Goal: Transaction & Acquisition: Purchase product/service

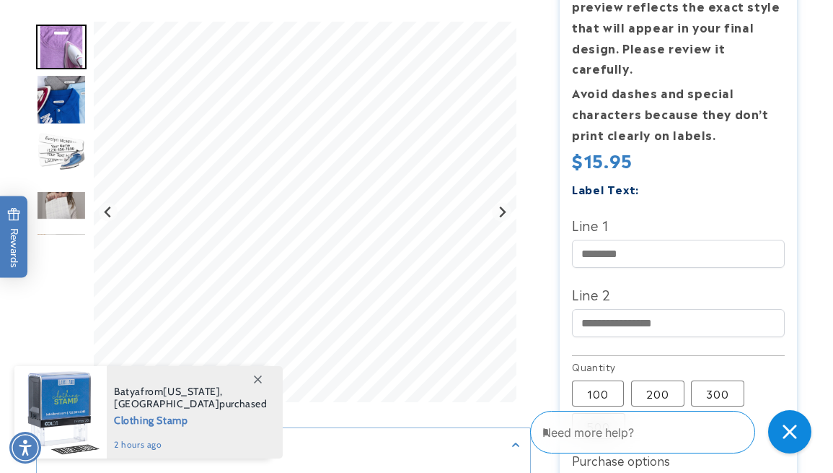
scroll to position [403, 0]
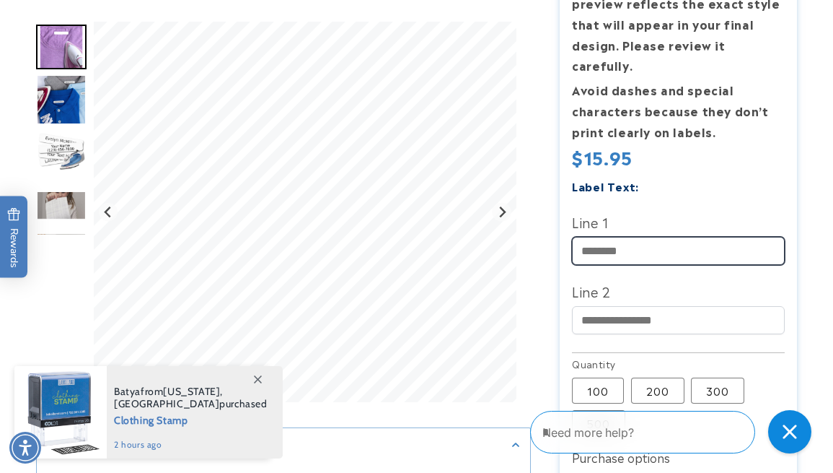
click at [582, 247] on input "Line 1" at bounding box center [678, 251] width 212 height 28
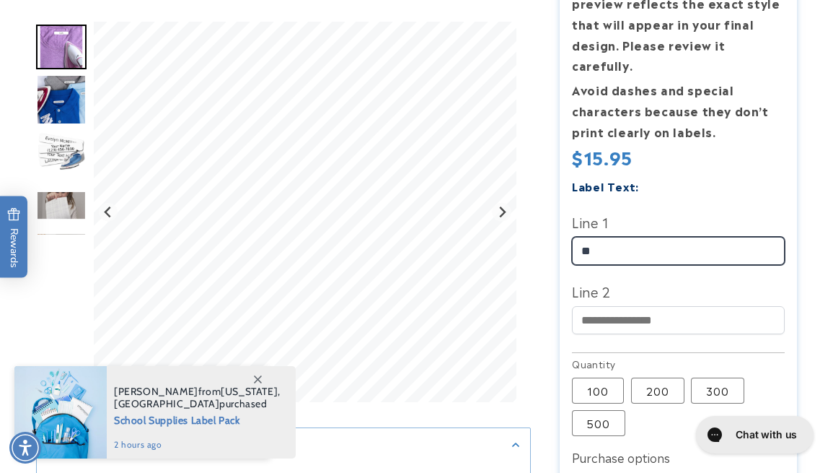
type input "*"
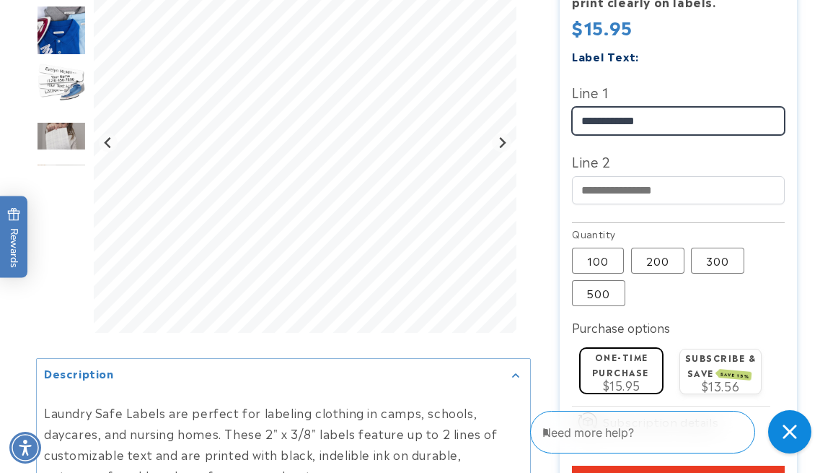
scroll to position [535, 0]
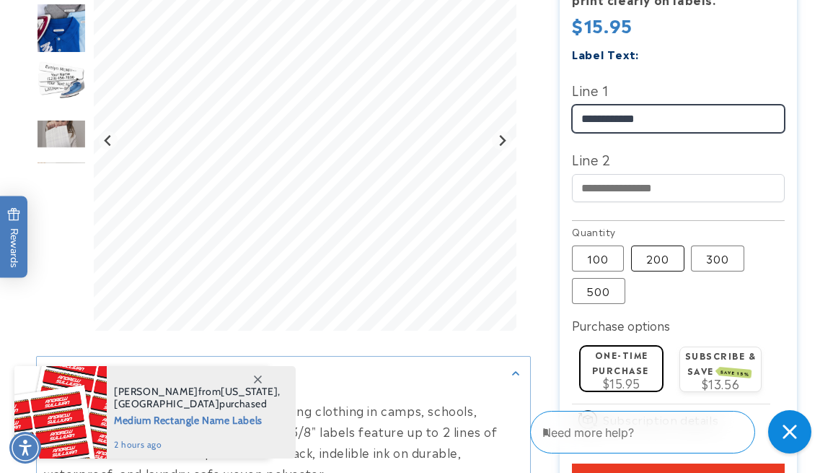
type input "**********"
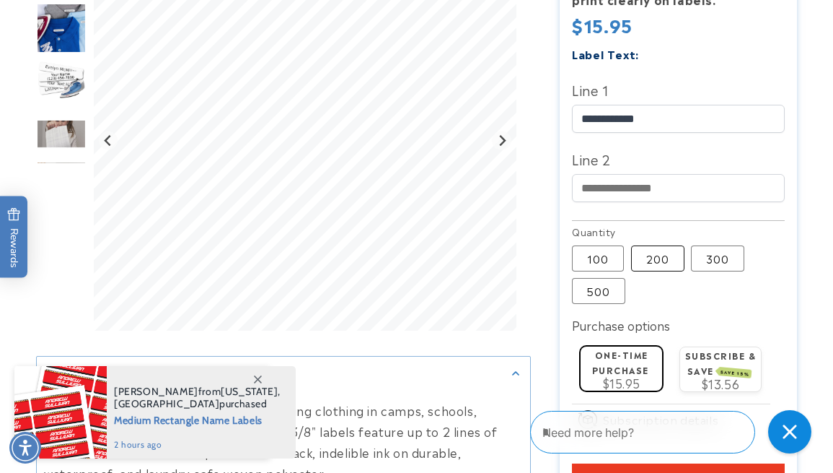
click at [656, 263] on label "200 Variant sold out or unavailable" at bounding box center [657, 258] width 53 height 26
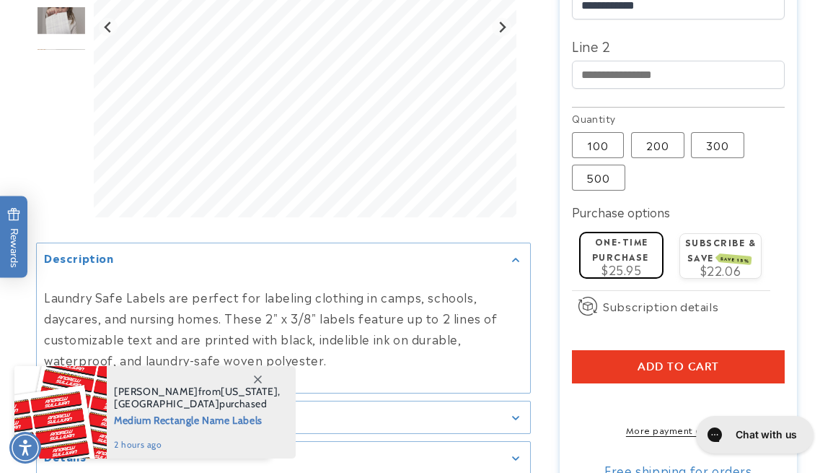
scroll to position [649, 0]
click at [592, 370] on button "Add to cart" at bounding box center [678, 365] width 212 height 33
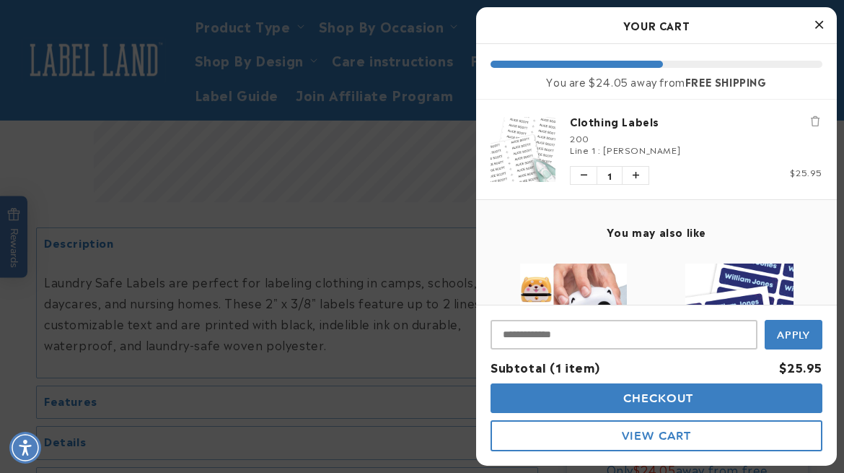
click at [818, 24] on icon "Close Cart" at bounding box center [819, 24] width 8 height 13
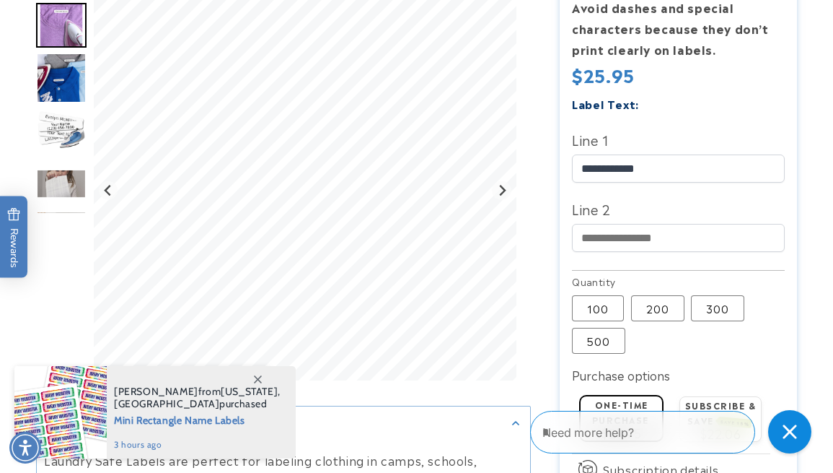
scroll to position [488, 0]
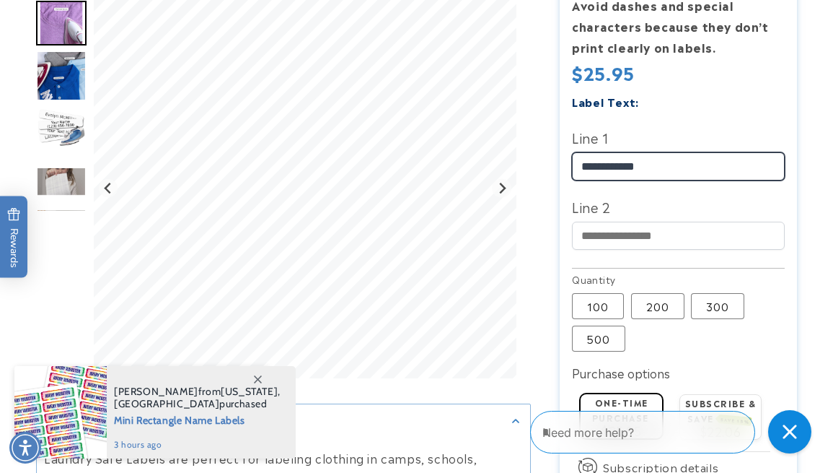
drag, startPoint x: 623, startPoint y: 170, endPoint x: 591, endPoint y: 170, distance: 31.8
click at [591, 170] on input "**********" at bounding box center [678, 166] width 212 height 28
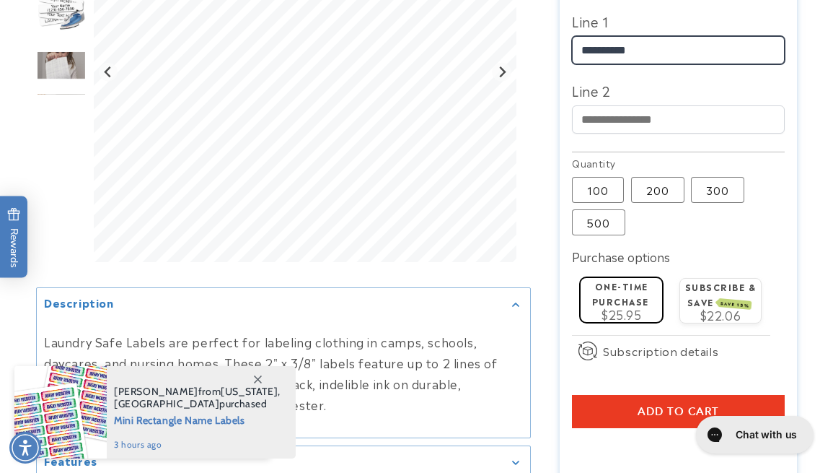
scroll to position [607, 0]
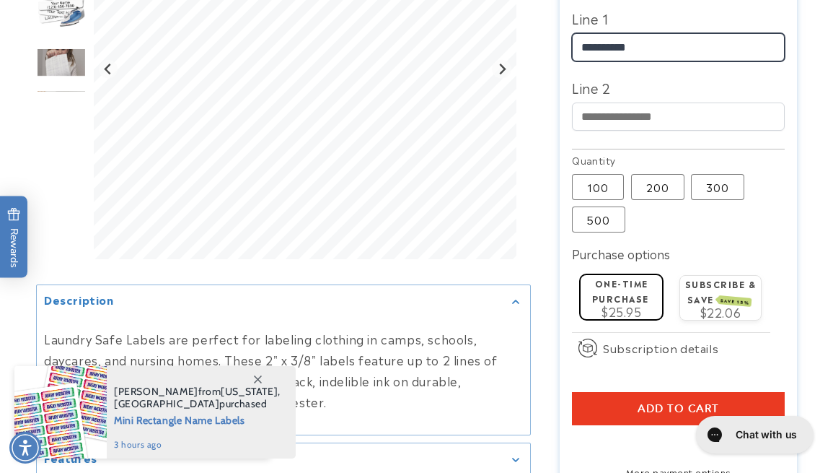
type input "**********"
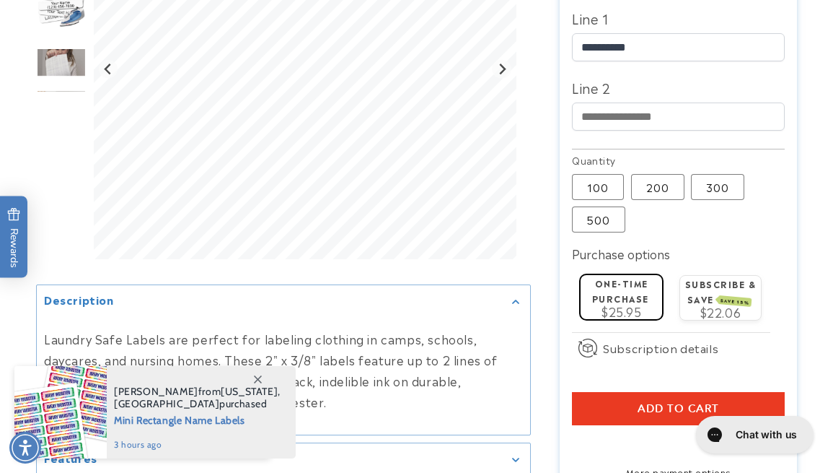
click at [640, 410] on span "Add to cart" at bounding box center [679, 408] width 82 height 13
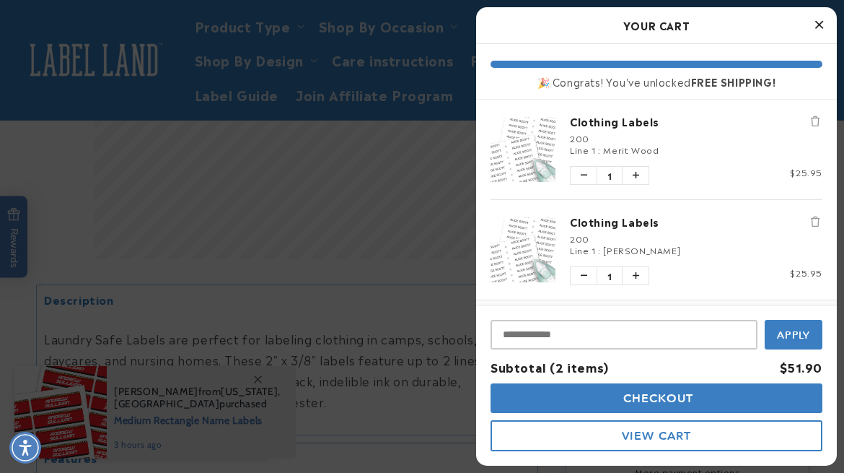
click at [817, 24] on icon "Close Cart" at bounding box center [819, 24] width 8 height 13
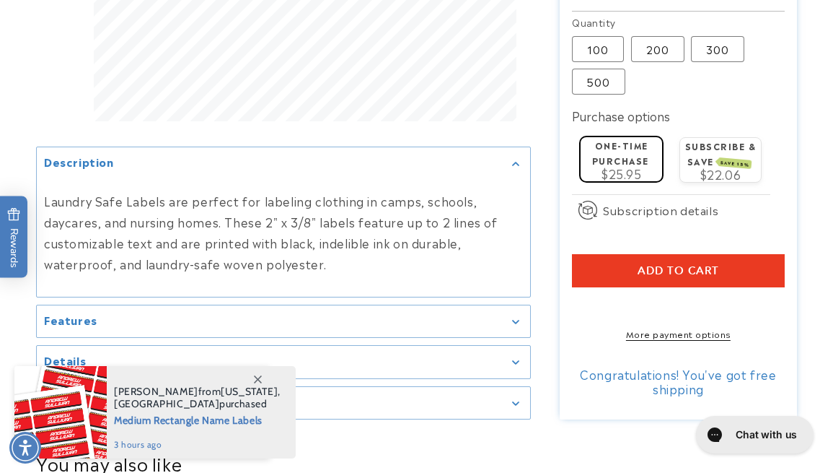
scroll to position [745, 0]
click at [259, 378] on icon at bounding box center [258, 379] width 8 height 8
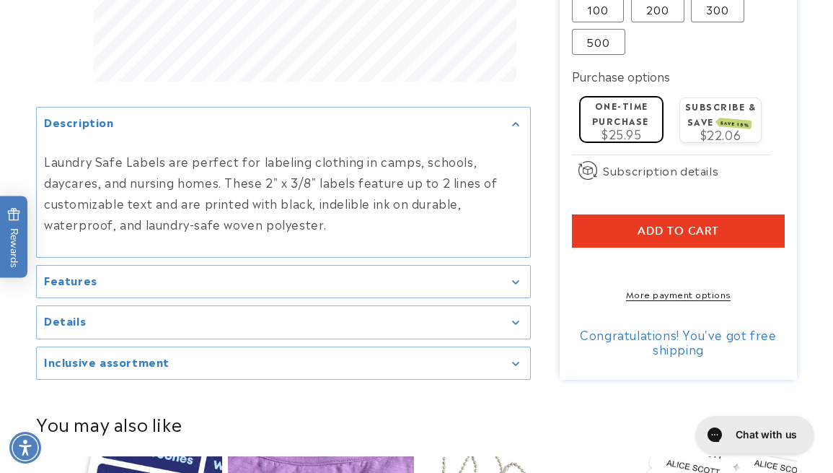
scroll to position [789, 0]
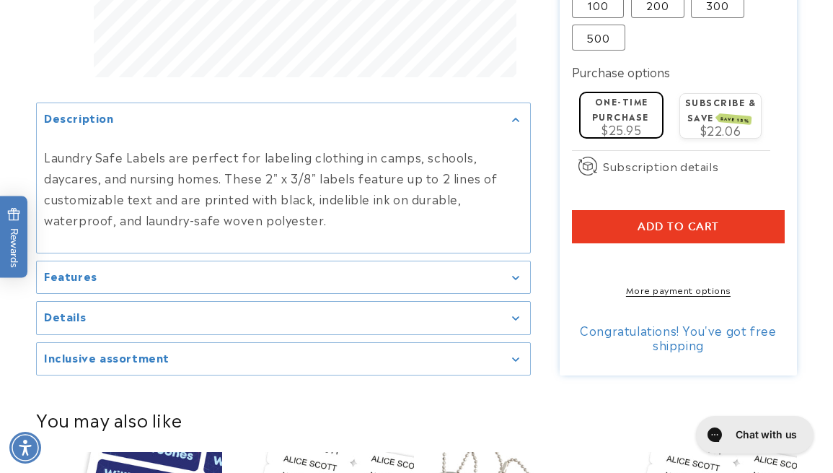
click at [189, 283] on div "Features" at bounding box center [283, 277] width 479 height 11
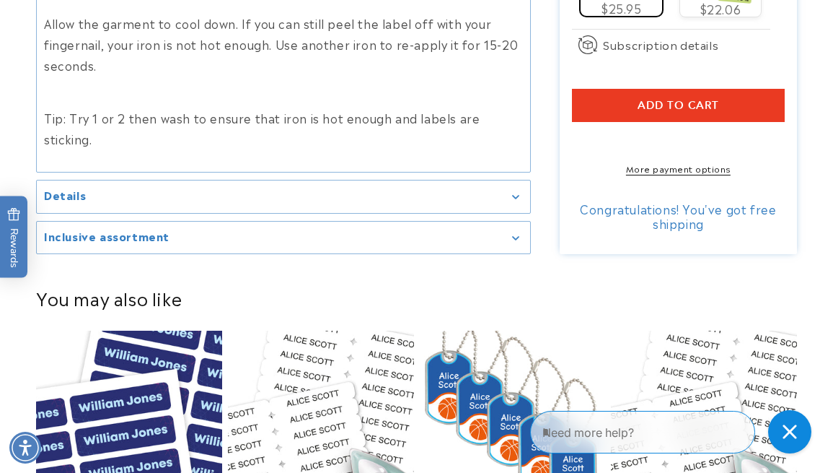
scroll to position [1030, 0]
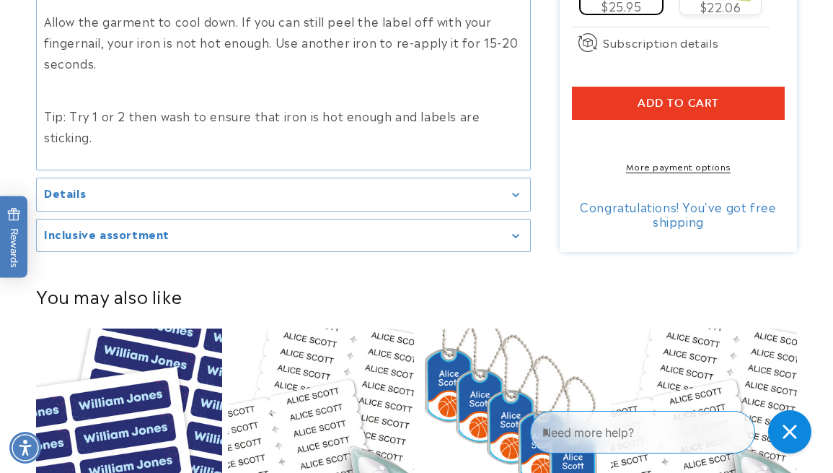
click at [457, 199] on summary "Details" at bounding box center [283, 194] width 493 height 32
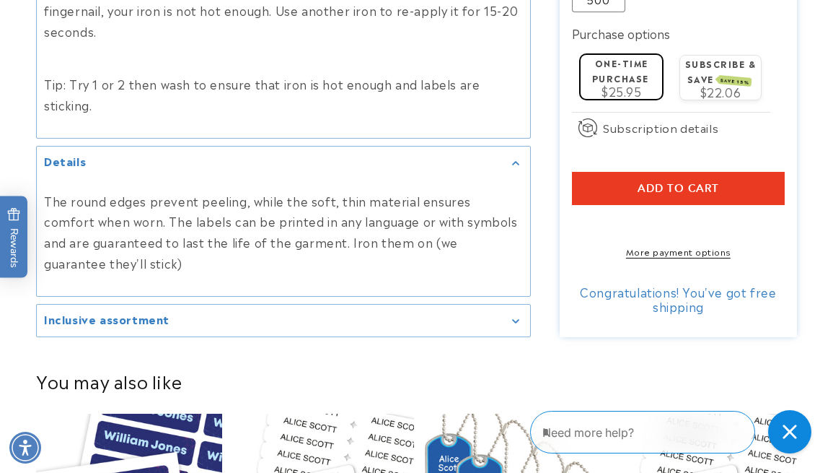
scroll to position [1062, 0]
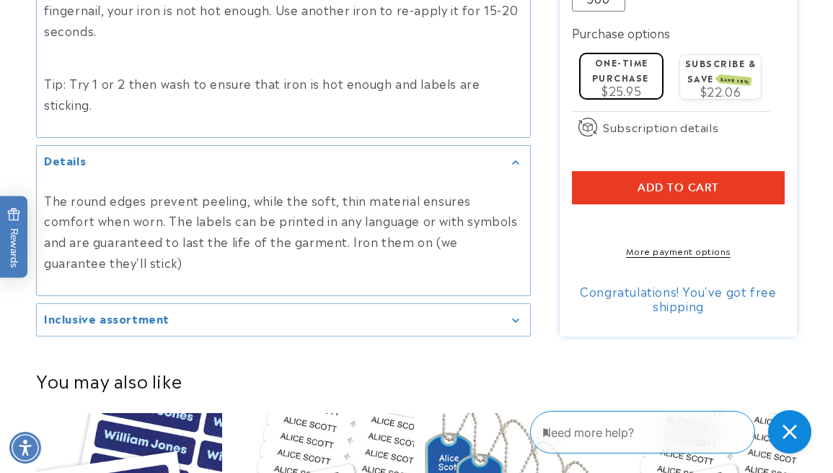
click at [121, 318] on h2 "Inclusive assortment" at bounding box center [107, 318] width 126 height 14
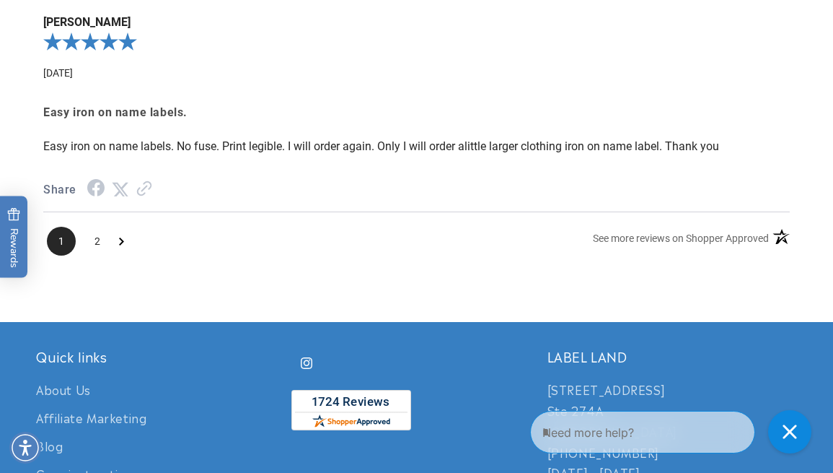
scroll to position [2677, 0]
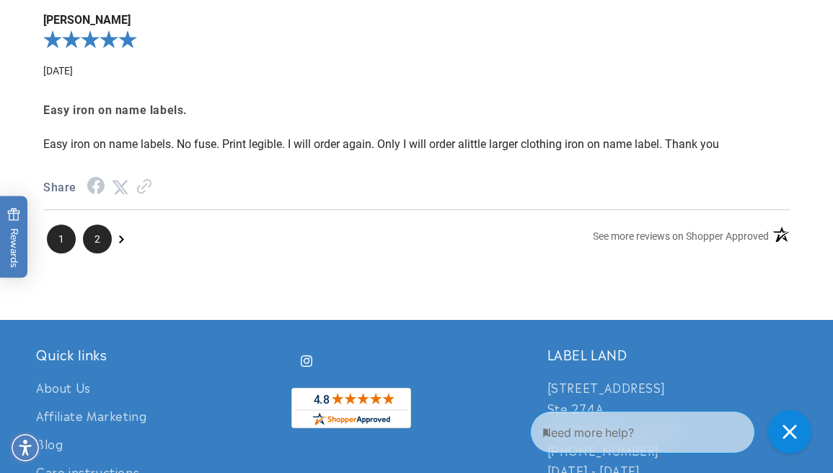
click at [100, 240] on span "2" at bounding box center [97, 238] width 29 height 29
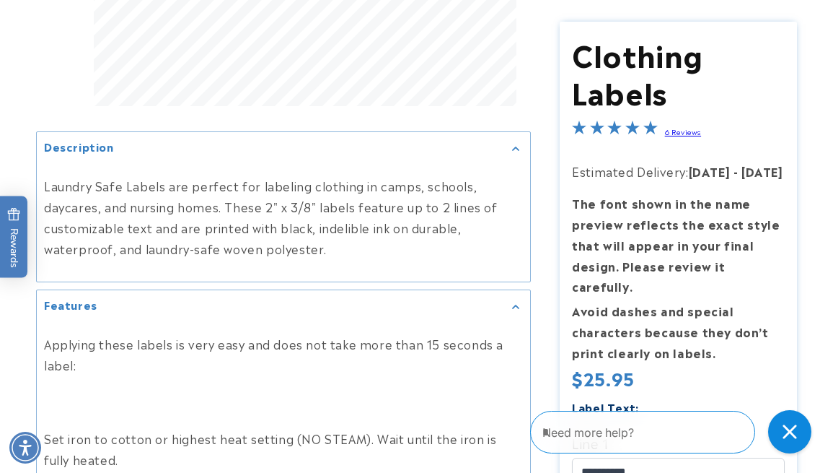
scroll to position [487, 0]
click at [608, 304] on strong "Avoid dashes and special characters because they don’t print clearly on labels." at bounding box center [670, 331] width 196 height 59
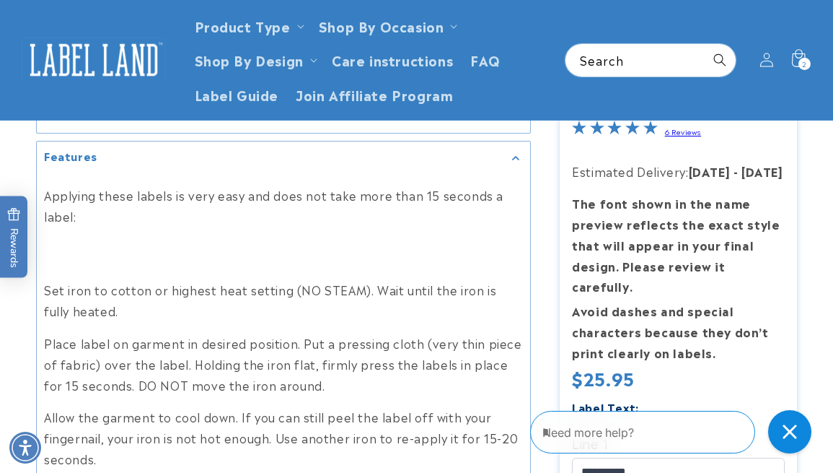
scroll to position [0, 0]
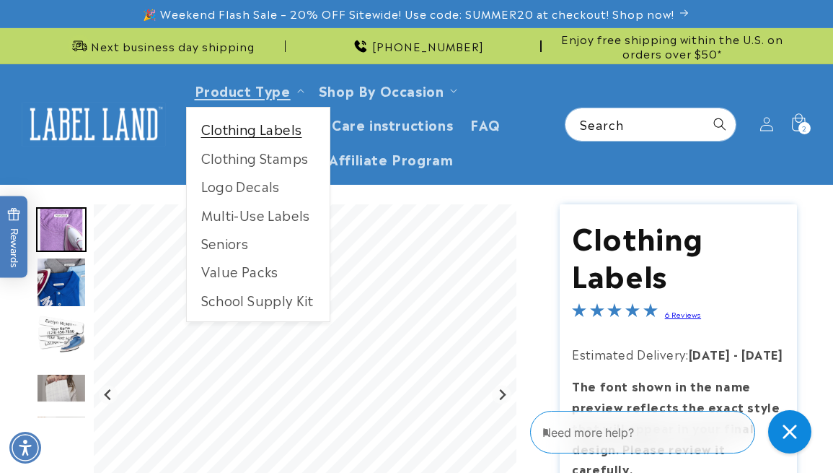
click at [242, 131] on link "Clothing Labels" at bounding box center [258, 129] width 143 height 28
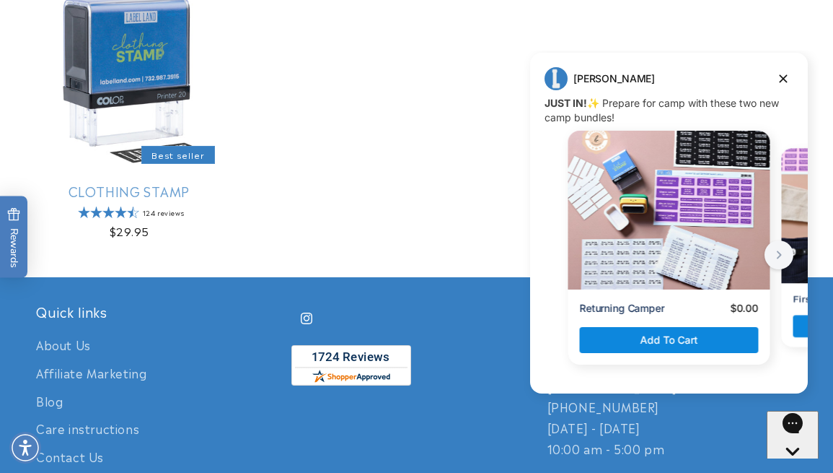
scroll to position [1249, 0]
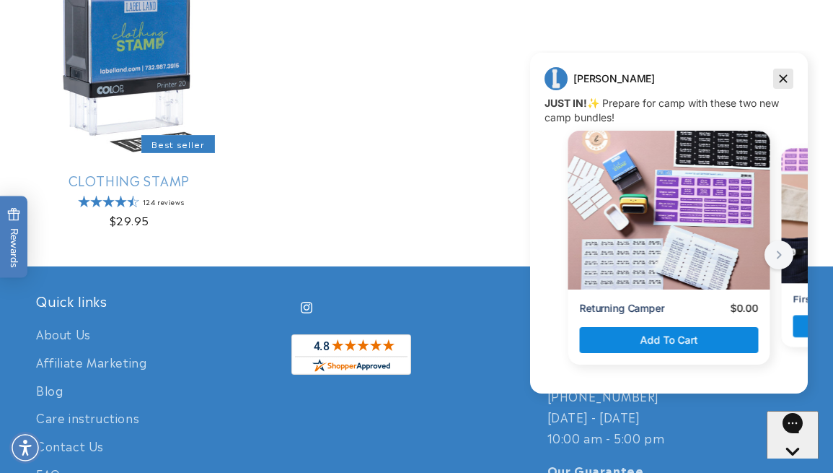
click at [778, 78] on icon "Dismiss campaign" at bounding box center [783, 78] width 14 height 17
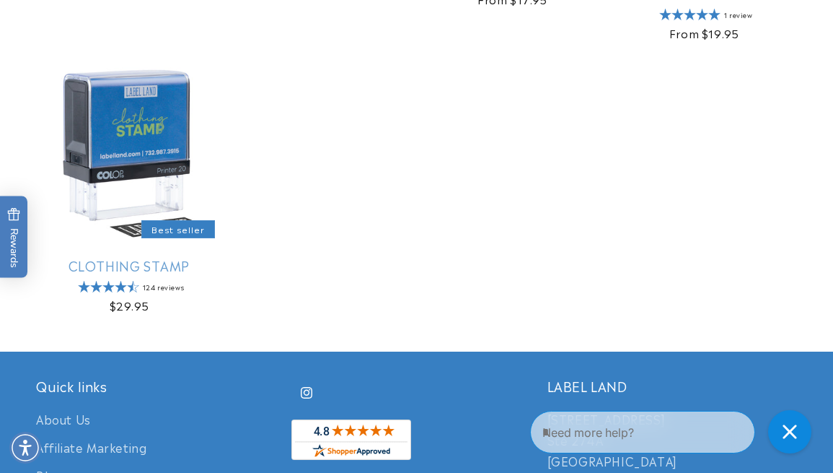
scroll to position [1167, 0]
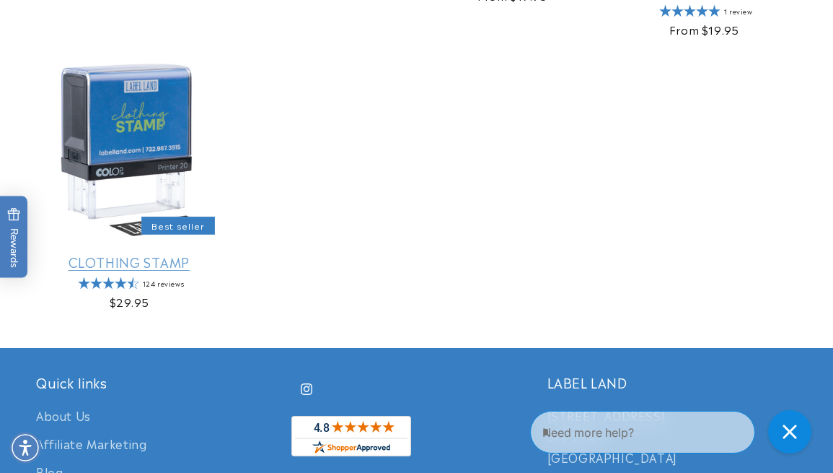
click at [139, 253] on link "Clothing Stamp" at bounding box center [129, 261] width 186 height 17
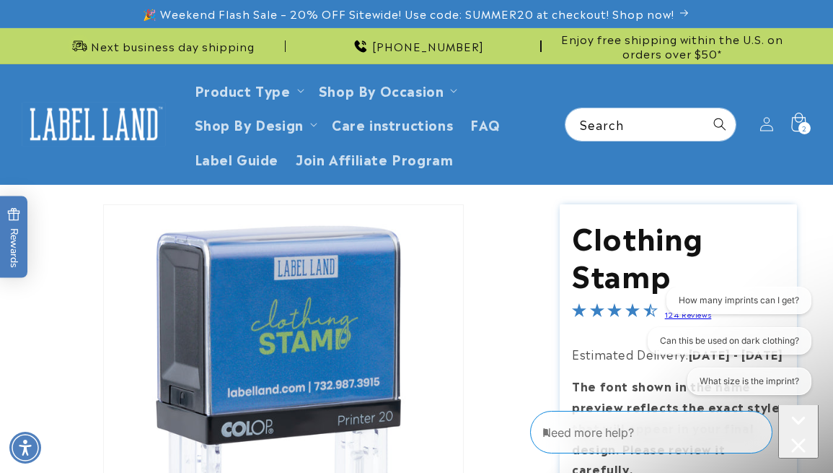
click at [801, 123] on div "2 2 items" at bounding box center [805, 128] width 12 height 12
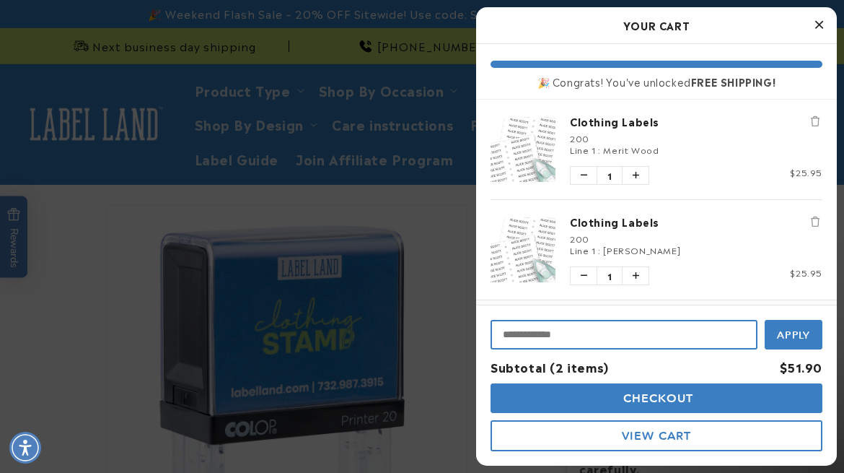
click at [561, 335] on input "Input Discount" at bounding box center [624, 335] width 267 height 30
type input "********"
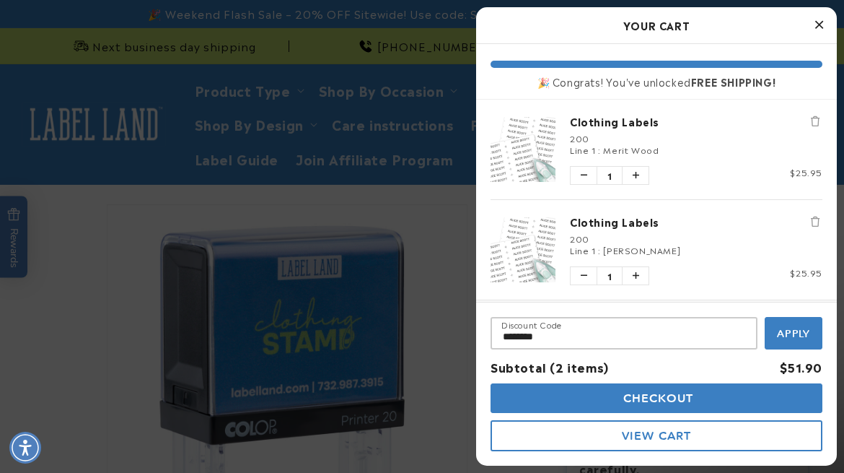
click at [788, 328] on span "Apply" at bounding box center [794, 333] width 34 height 13
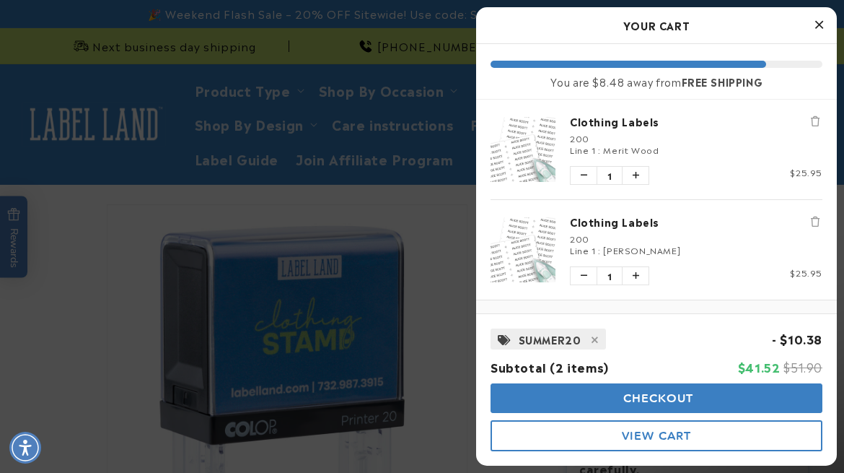
click at [639, 395] on span "Checkout" at bounding box center [657, 398] width 74 height 14
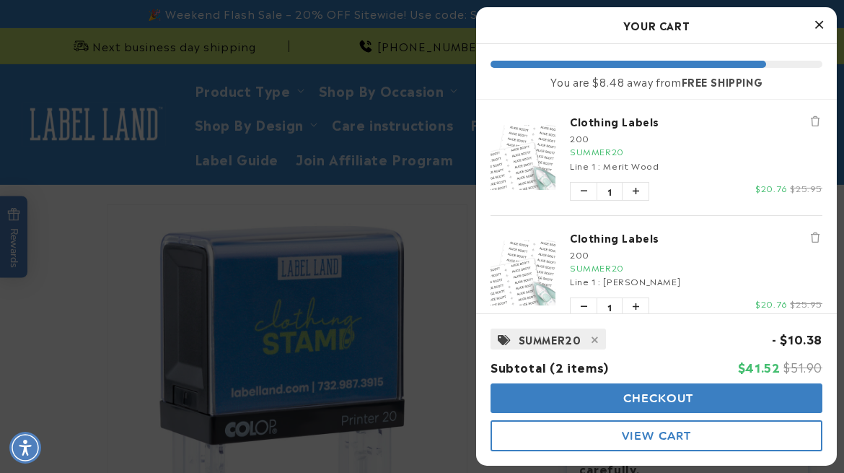
click at [626, 120] on link "Clothing Labels" at bounding box center [696, 121] width 253 height 14
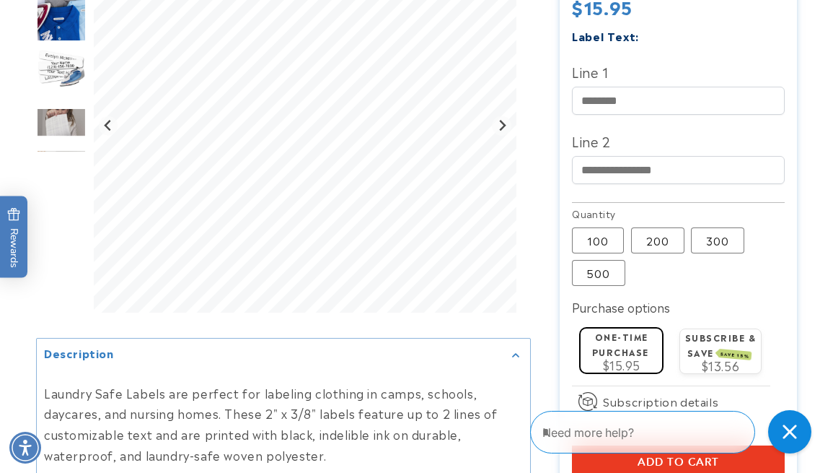
scroll to position [556, 0]
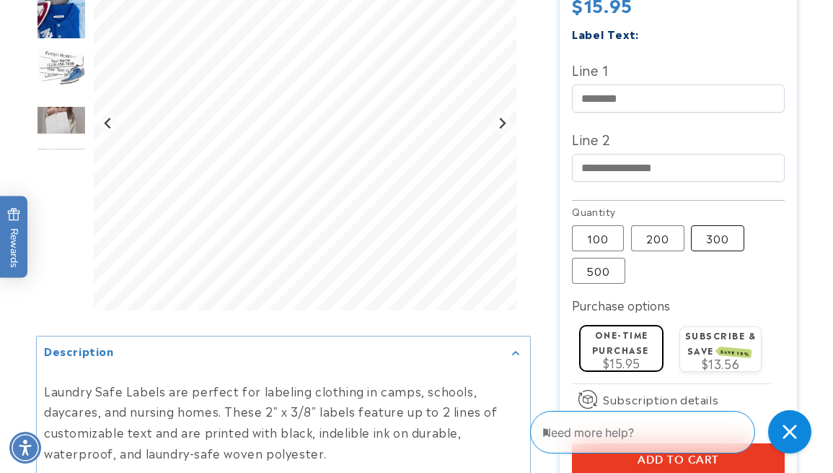
click at [730, 249] on label "300 Variant sold out or unavailable" at bounding box center [717, 238] width 53 height 26
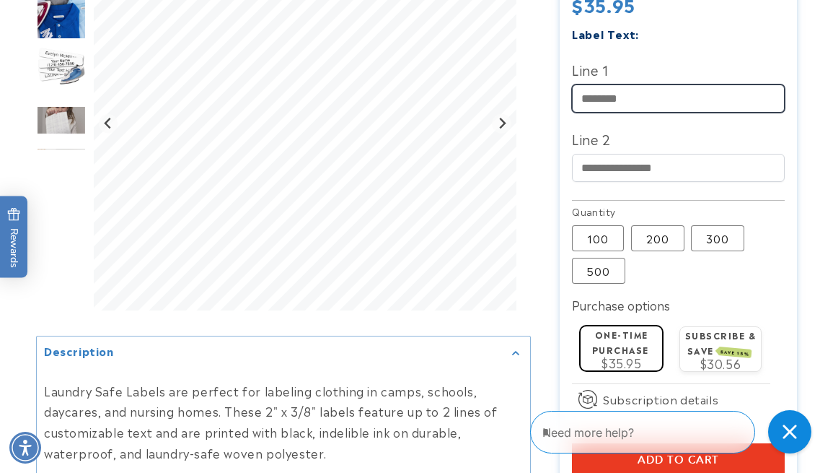
click at [636, 100] on input "Line 1" at bounding box center [678, 98] width 212 height 28
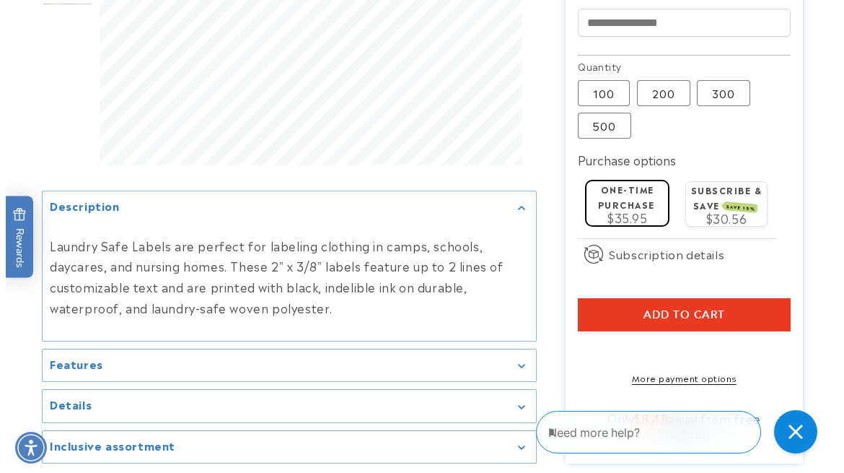
scroll to position [703, 0]
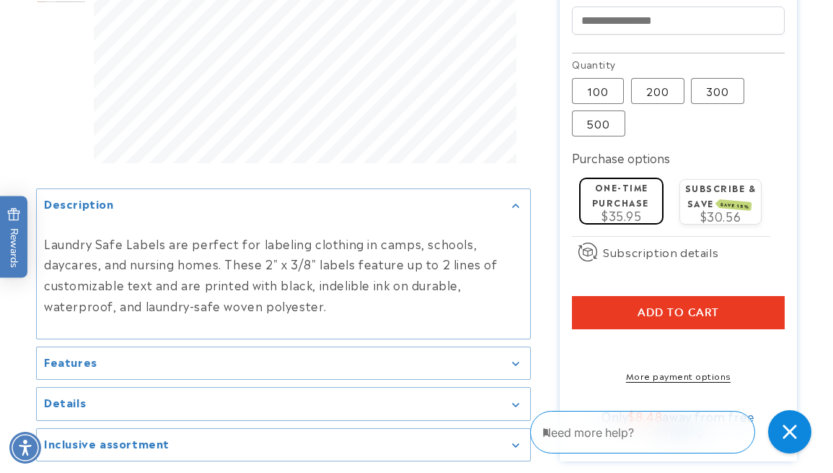
click at [659, 316] on span "Add to cart" at bounding box center [679, 312] width 82 height 13
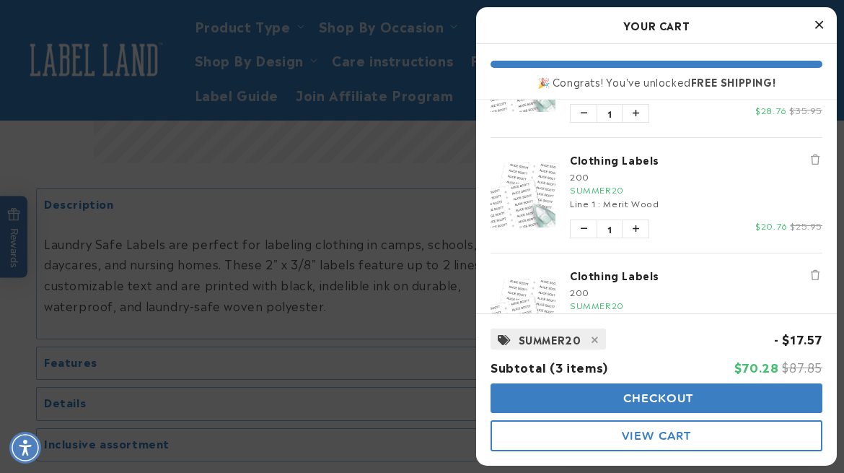
scroll to position [84, 0]
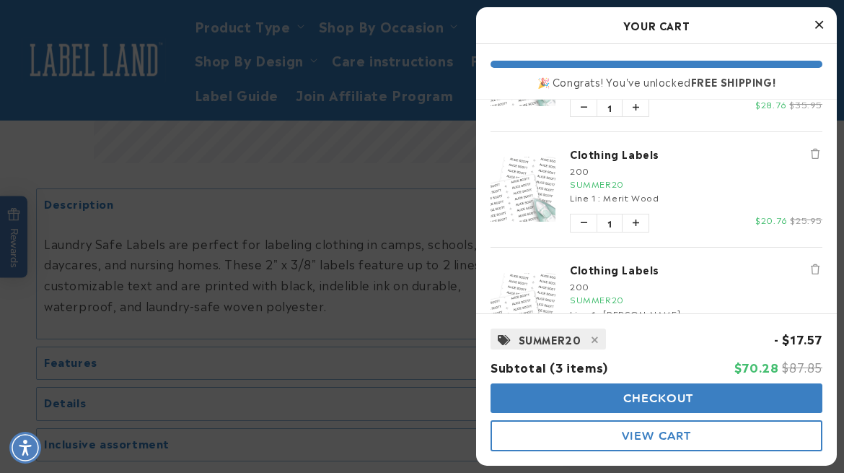
click at [811, 153] on icon "Remove Clothing Labels" at bounding box center [815, 154] width 9 height 10
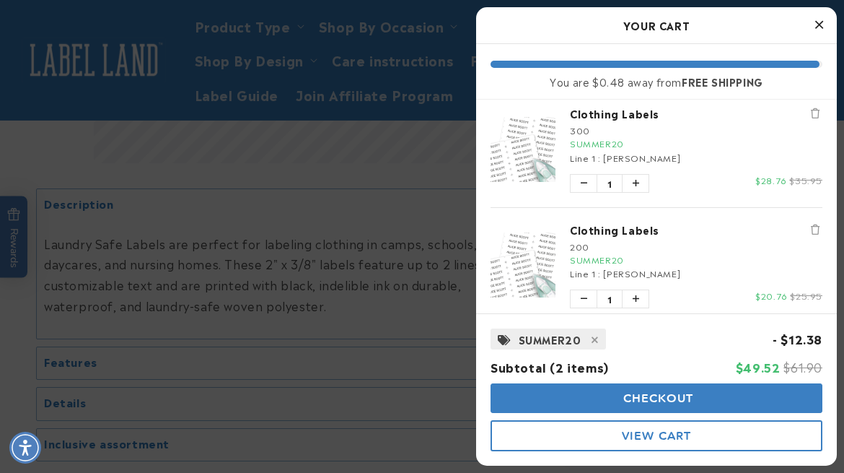
scroll to position [27, 0]
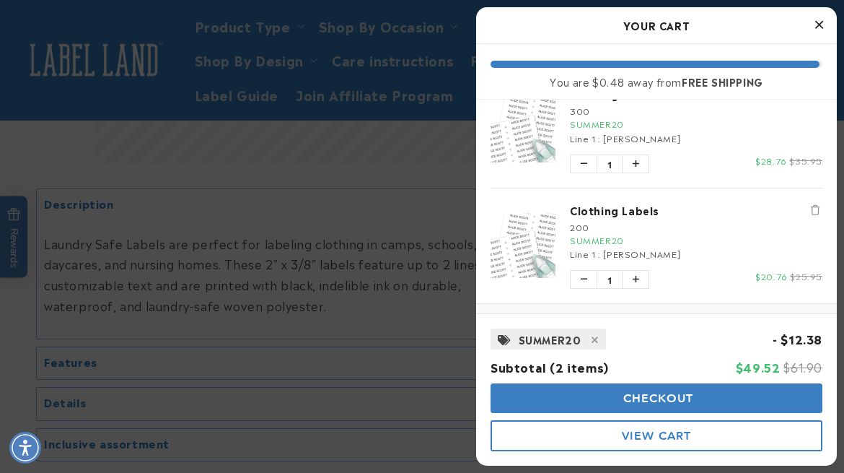
click at [811, 205] on icon "Remove Clothing Labels" at bounding box center [815, 210] width 9 height 10
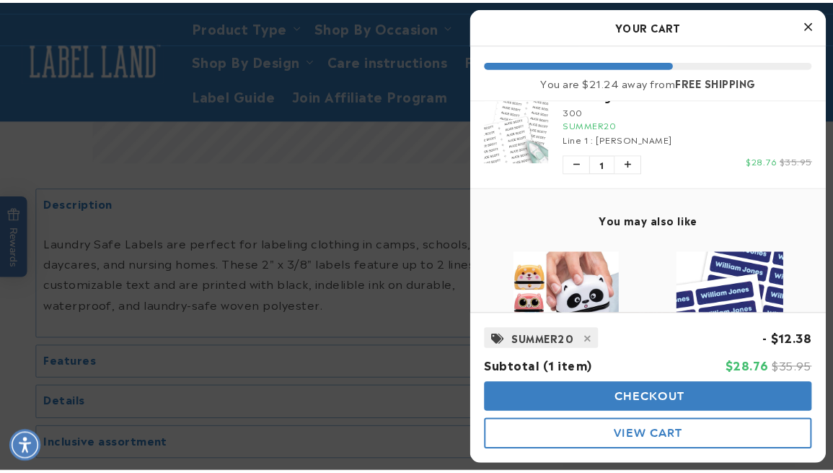
scroll to position [0, 0]
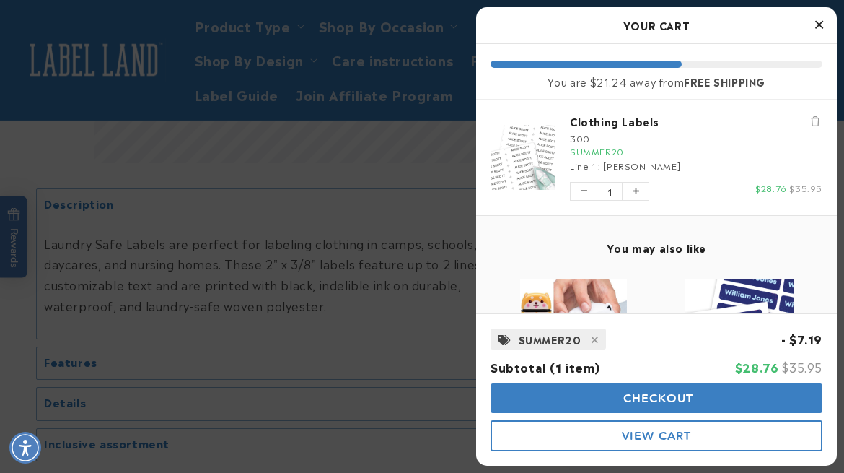
click at [434, 118] on div at bounding box center [422, 236] width 844 height 473
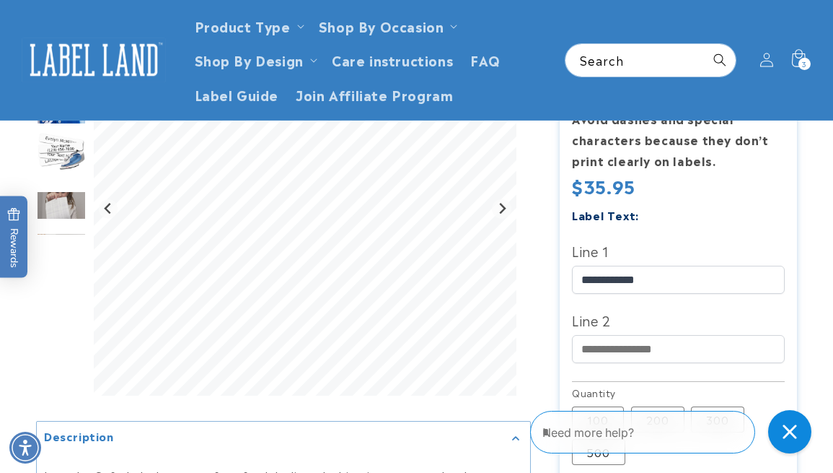
scroll to position [340, 0]
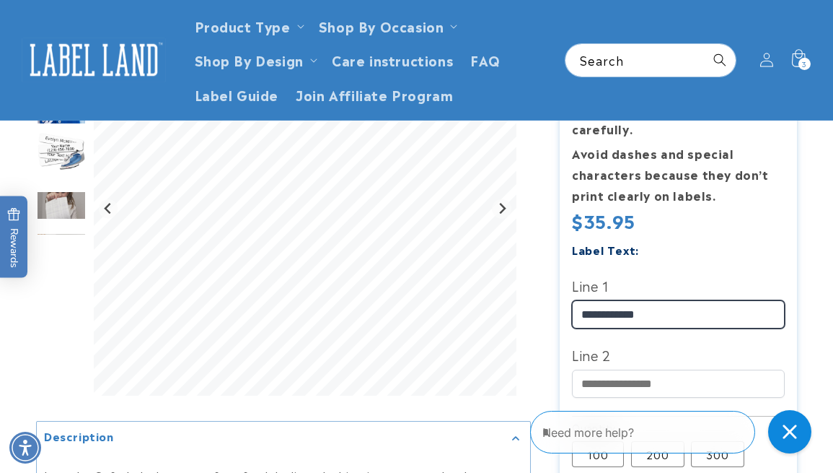
drag, startPoint x: 625, startPoint y: 317, endPoint x: 591, endPoint y: 313, distance: 34.1
click at [591, 313] on input "**********" at bounding box center [678, 314] width 212 height 28
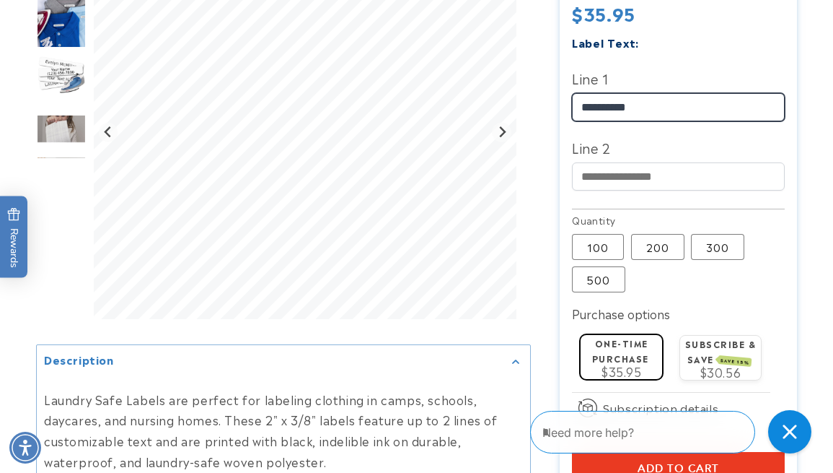
scroll to position [561, 0]
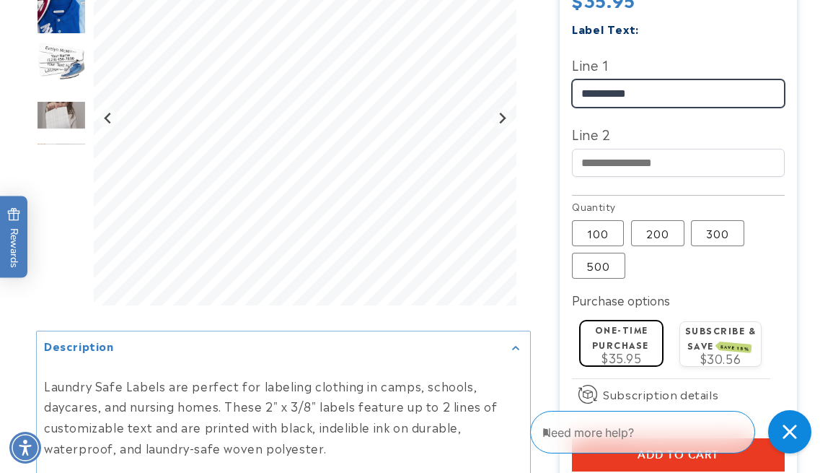
type input "**********"
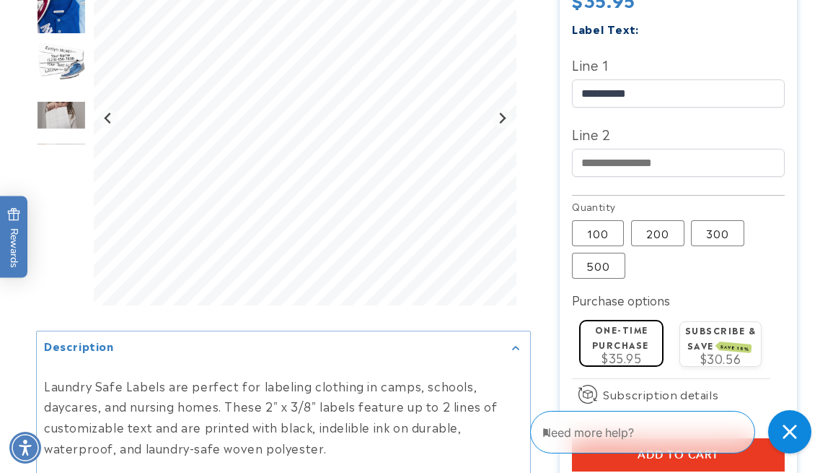
click at [771, 276] on fieldset "Quantity 100 Variant sold out or unavailable 200 Variant sold out or unavailabl…" at bounding box center [678, 239] width 212 height 81
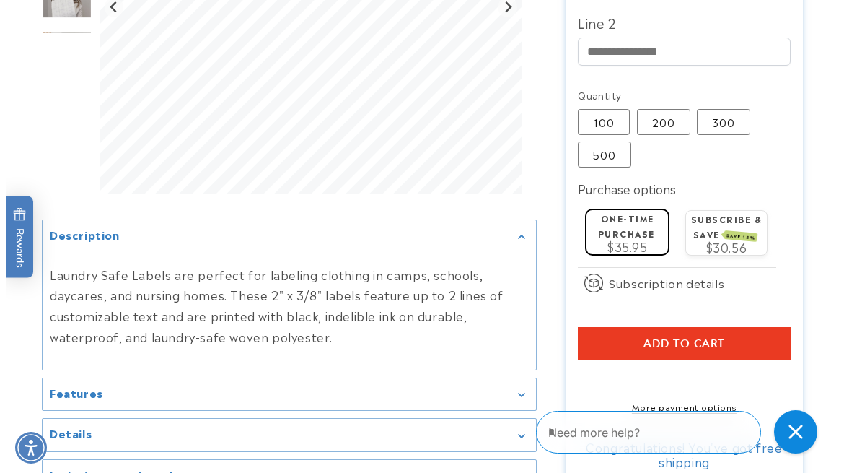
scroll to position [674, 0]
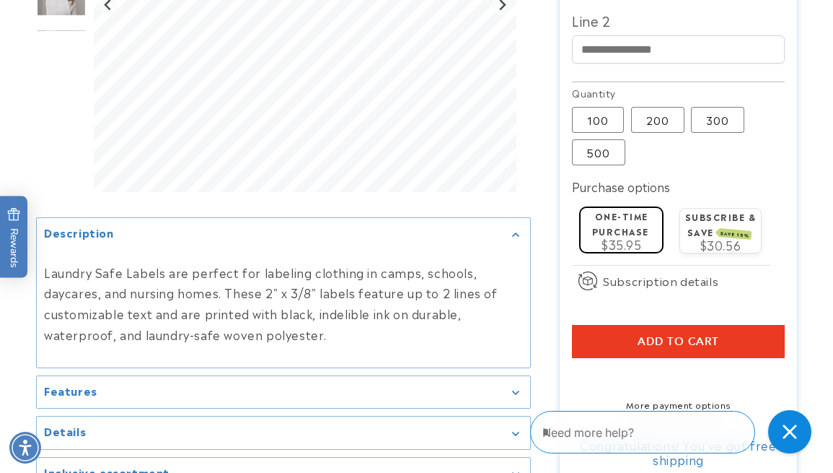
click at [732, 343] on button "Add to cart" at bounding box center [678, 341] width 212 height 33
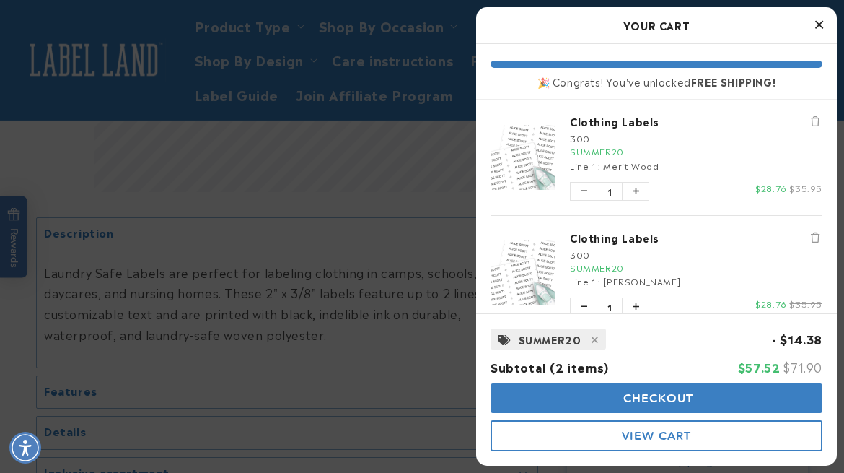
click at [643, 392] on span "Checkout" at bounding box center [657, 398] width 74 height 14
